Goal: Information Seeking & Learning: Learn about a topic

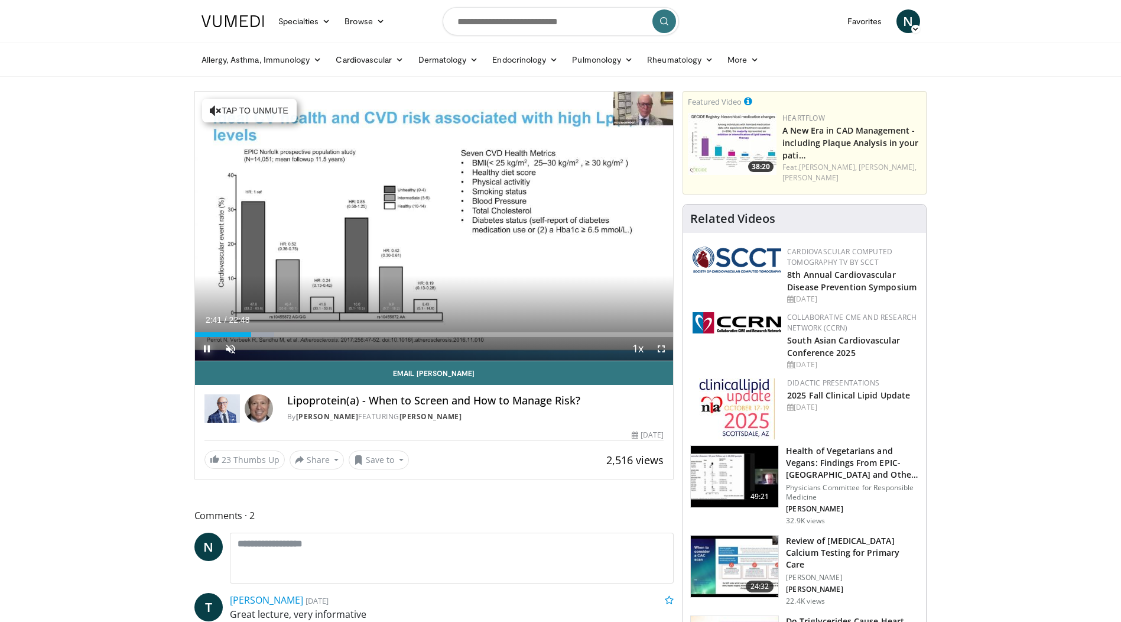
click at [209, 345] on span "Video Player" at bounding box center [207, 349] width 24 height 24
click at [200, 336] on div "02:41" at bounding box center [223, 334] width 57 height 5
click at [204, 349] on span "Video Player" at bounding box center [207, 349] width 24 height 24
